Goal: Task Accomplishment & Management: Manage account settings

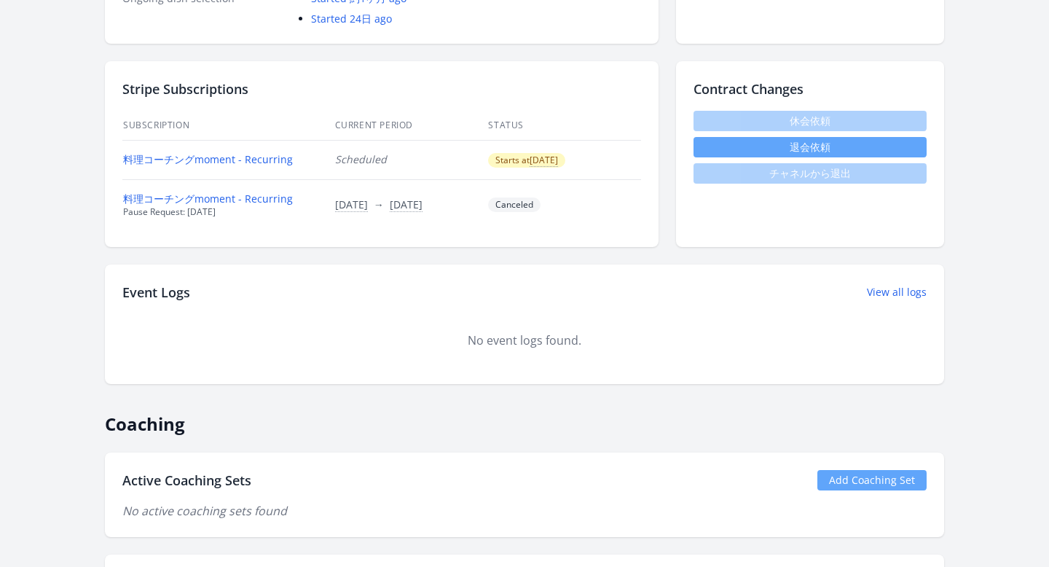
scroll to position [433, 0]
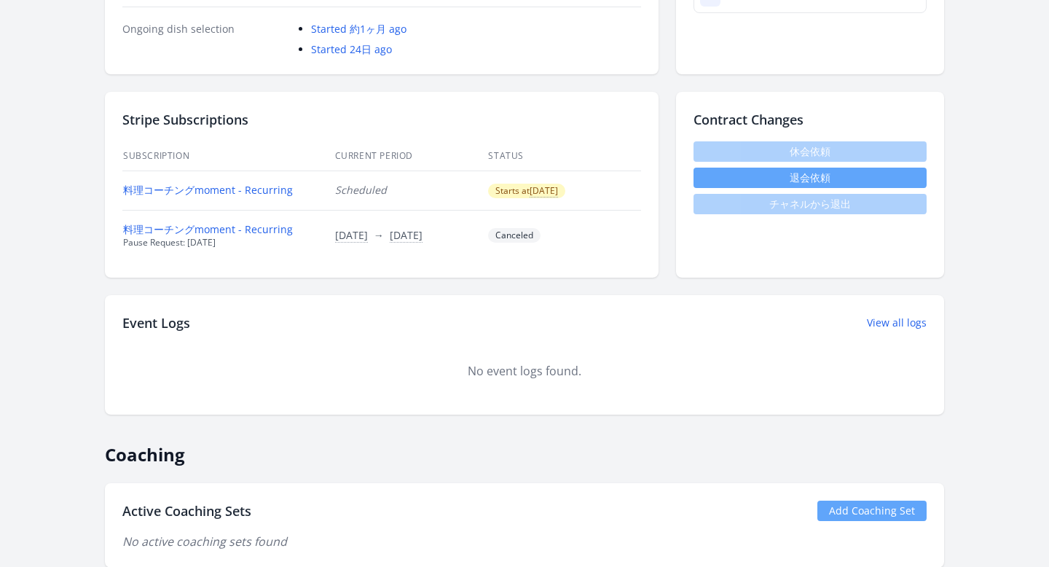
click at [705, 144] on span "休会依頼" at bounding box center [809, 151] width 233 height 20
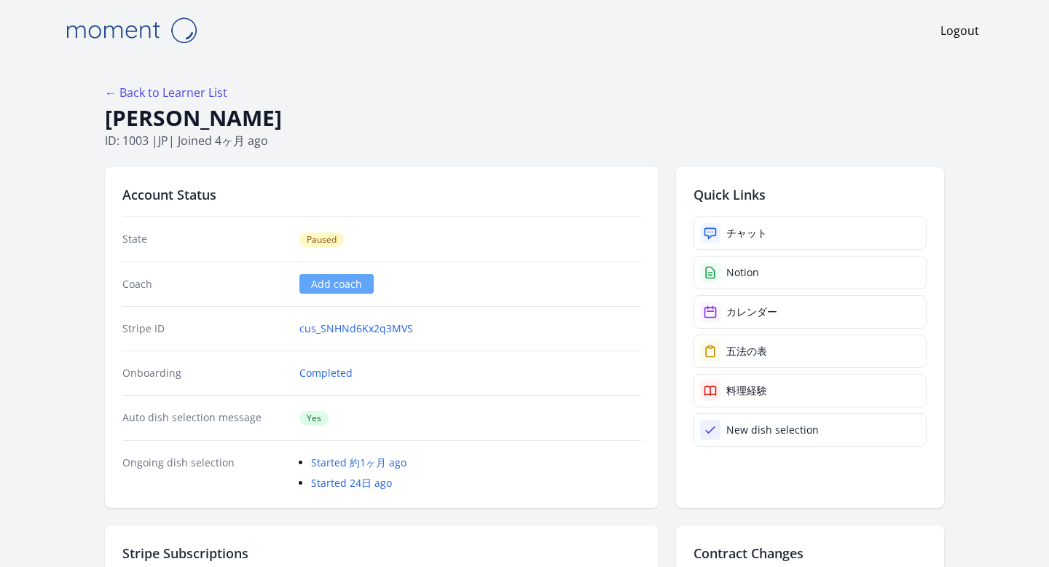
scroll to position [178, 0]
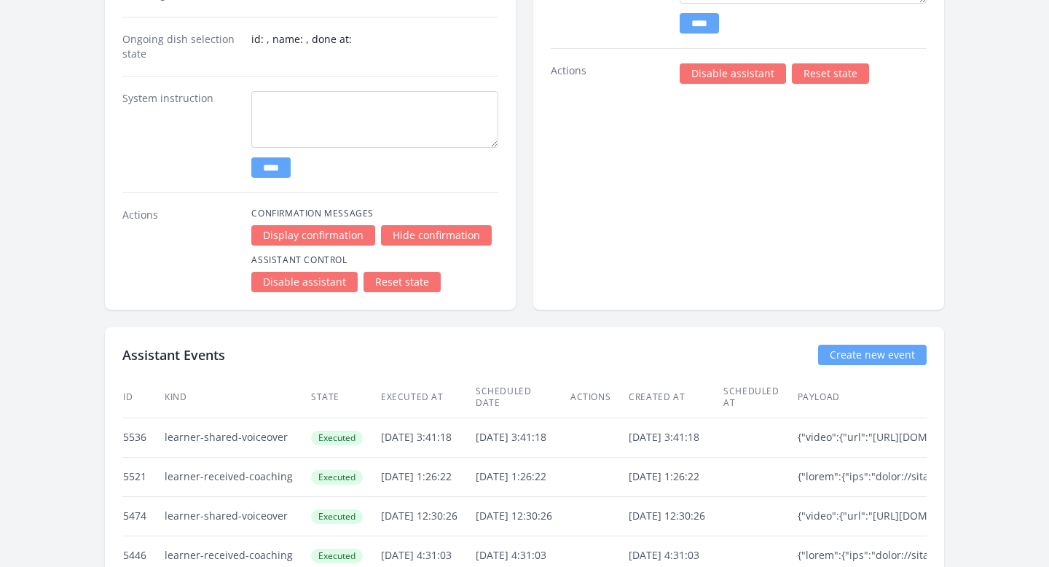
scroll to position [2518, 0]
